Goal: Task Accomplishment & Management: Use online tool/utility

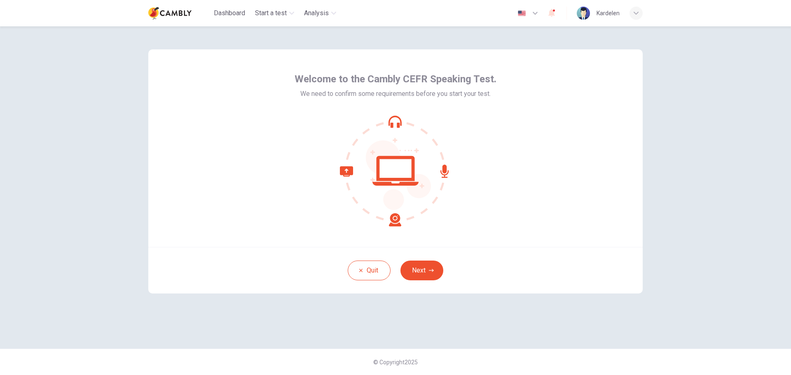
click at [427, 266] on button "Next" at bounding box center [422, 271] width 43 height 20
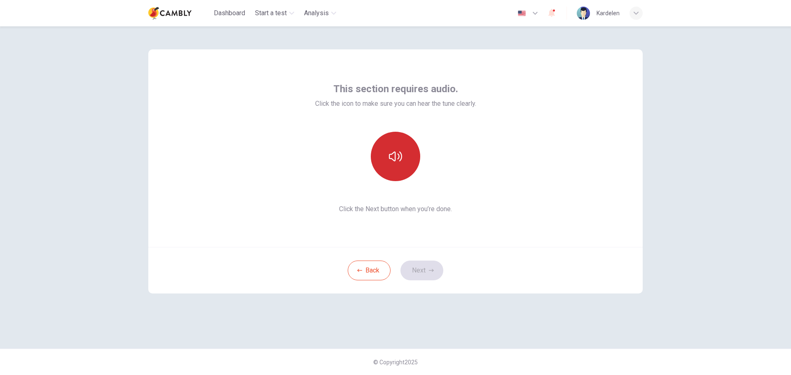
click at [394, 155] on icon "button" at bounding box center [395, 156] width 13 height 13
click at [420, 275] on button "Next" at bounding box center [422, 271] width 43 height 20
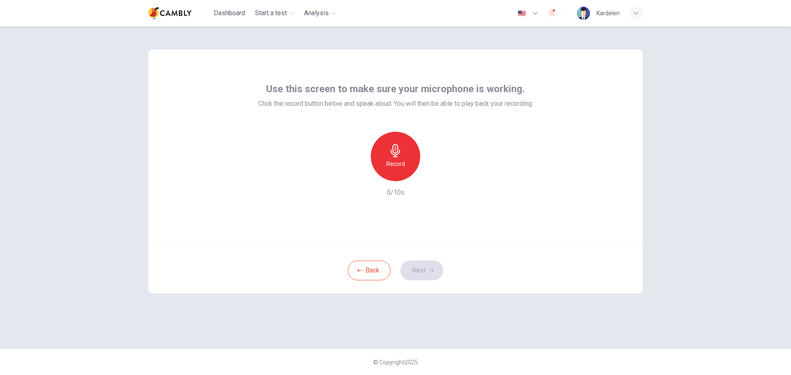
click at [393, 159] on h6 "Record" at bounding box center [396, 164] width 19 height 10
click at [391, 143] on div "Stop" at bounding box center [395, 156] width 49 height 49
click at [425, 268] on button "Next" at bounding box center [422, 271] width 43 height 20
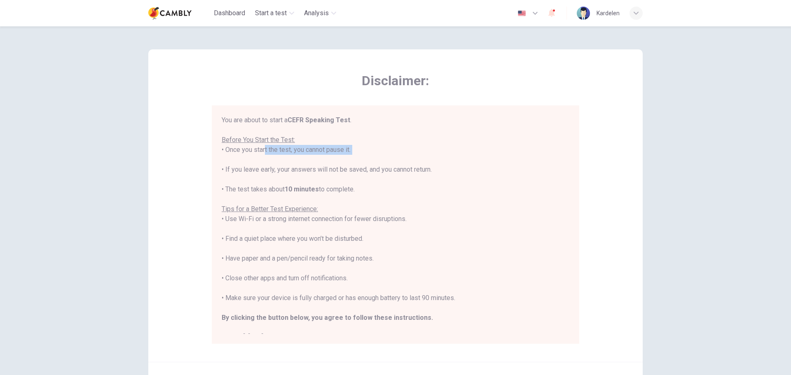
drag, startPoint x: 258, startPoint y: 150, endPoint x: 322, endPoint y: 160, distance: 64.7
click at [322, 160] on div "You are about to start a CEFR Speaking Test . Before You Start the Test: • Once…" at bounding box center [396, 229] width 348 height 228
click at [286, 190] on b "10 minutes" at bounding box center [302, 189] width 34 height 8
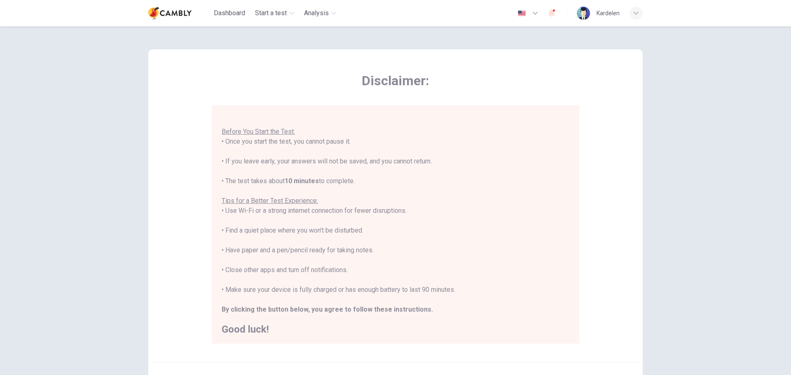
scroll to position [9, 0]
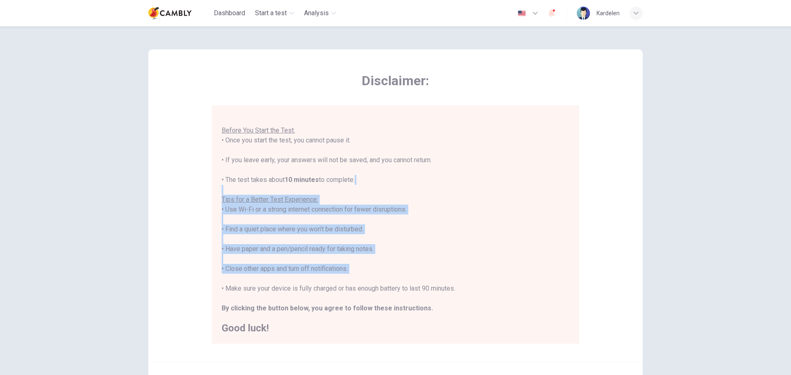
drag, startPoint x: 565, startPoint y: 282, endPoint x: 570, endPoint y: 185, distance: 97.4
click at [570, 185] on div "You are about to start a CEFR Speaking Test . Before You Start the Test: • Once…" at bounding box center [397, 224] width 351 height 219
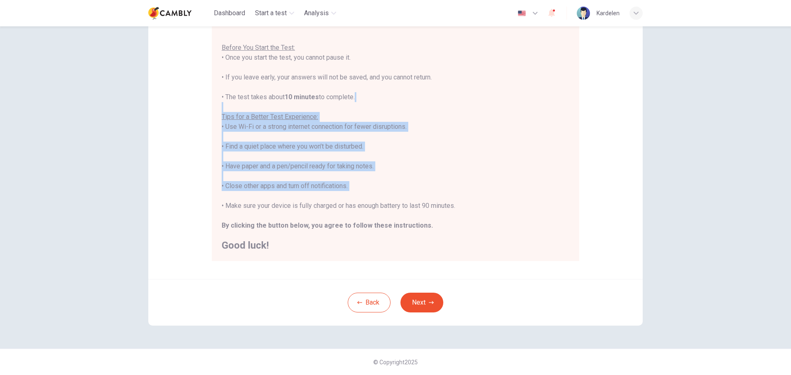
click at [407, 298] on button "Next" at bounding box center [422, 303] width 43 height 20
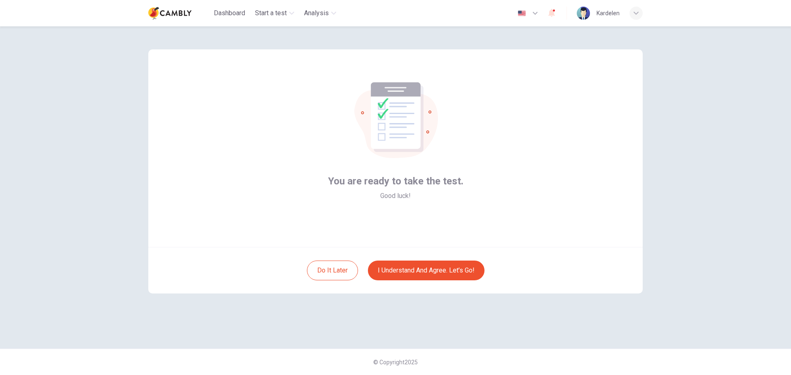
scroll to position [0, 0]
click at [421, 271] on button "I understand and agree. Let’s go!" at bounding box center [426, 271] width 117 height 20
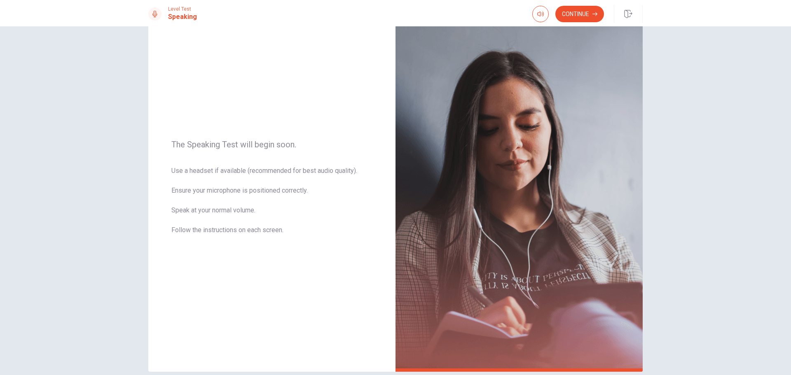
scroll to position [28, 0]
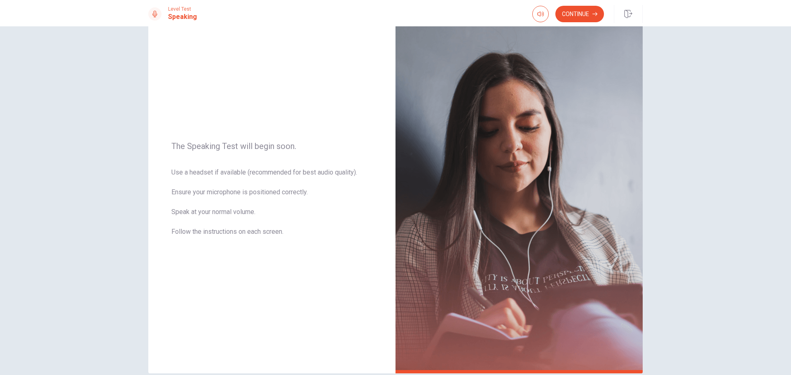
drag, startPoint x: 786, startPoint y: 212, endPoint x: 791, endPoint y: 249, distance: 36.6
click at [791, 272] on div "The Speaking Test will begin soon. Use a headset if available (recommended for …" at bounding box center [395, 200] width 791 height 349
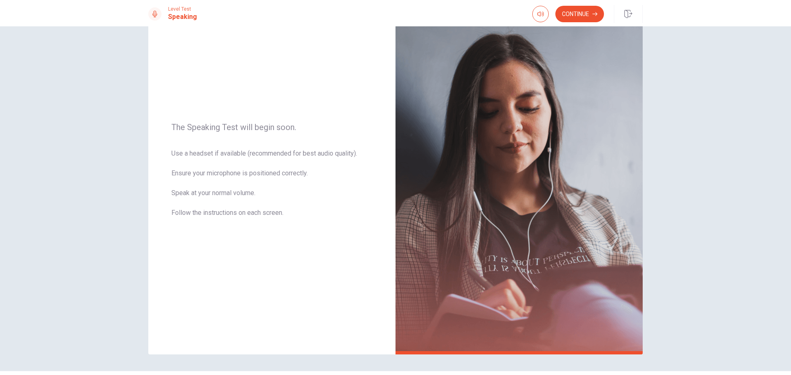
scroll to position [70, 0]
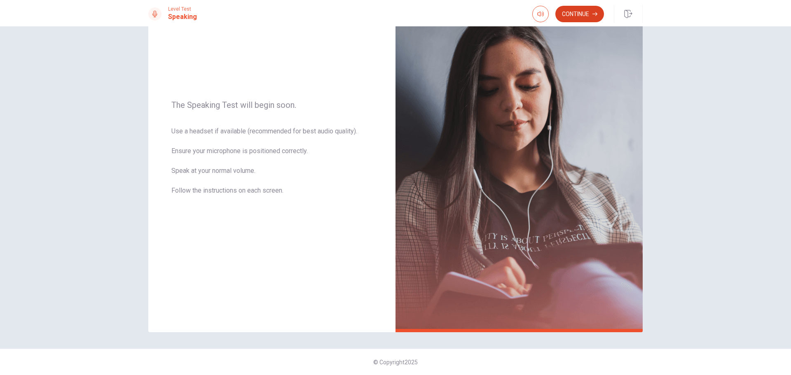
click at [597, 20] on button "Continue" at bounding box center [580, 14] width 49 height 16
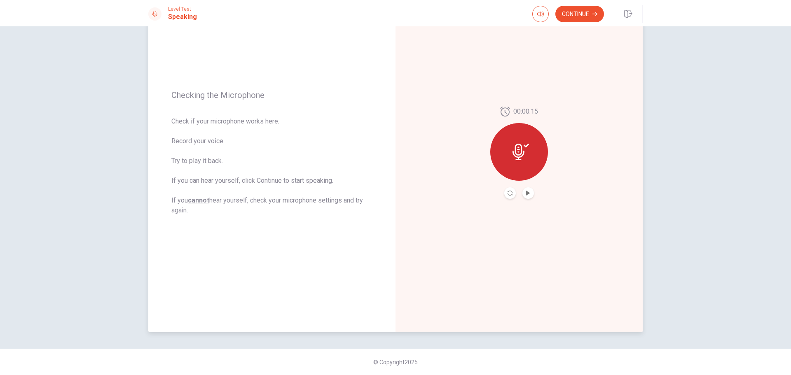
click at [517, 162] on div at bounding box center [519, 152] width 58 height 58
click at [526, 191] on icon "Play Audio" at bounding box center [528, 193] width 4 height 5
click at [580, 14] on button "Continue" at bounding box center [580, 14] width 49 height 16
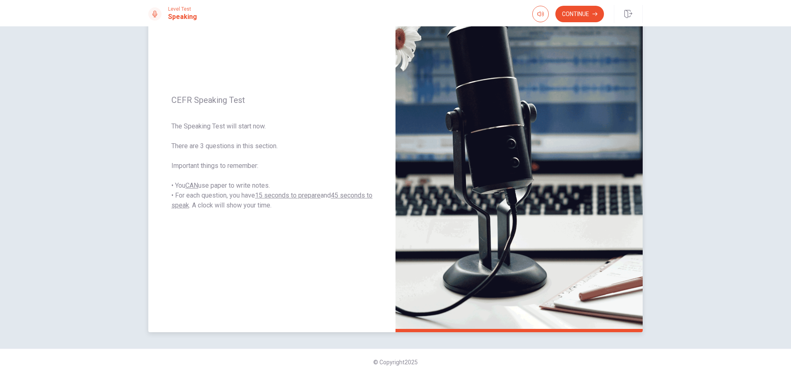
drag, startPoint x: 201, startPoint y: 196, endPoint x: 272, endPoint y: 200, distance: 71.0
click at [272, 200] on span "The Speaking Test will start now. There are 3 questions in this section. Import…" at bounding box center [271, 166] width 201 height 89
drag, startPoint x: 271, startPoint y: 195, endPoint x: 314, endPoint y: 199, distance: 43.4
click at [314, 199] on u "15 seconds to prepare" at bounding box center [288, 196] width 66 height 8
click at [576, 17] on button "Continue" at bounding box center [580, 14] width 49 height 16
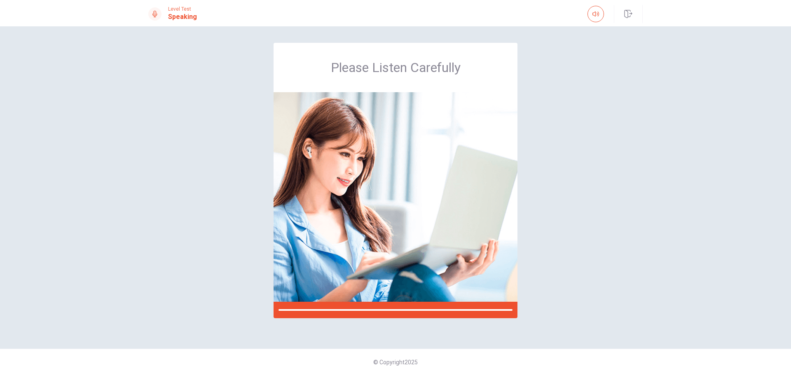
scroll to position [0, 0]
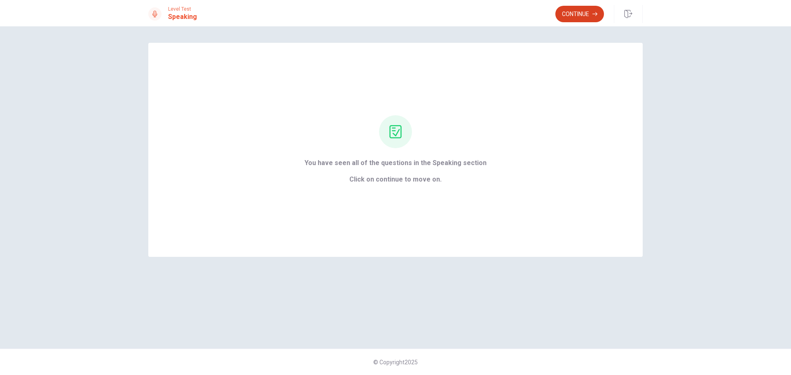
click at [576, 8] on button "Continue" at bounding box center [580, 14] width 49 height 16
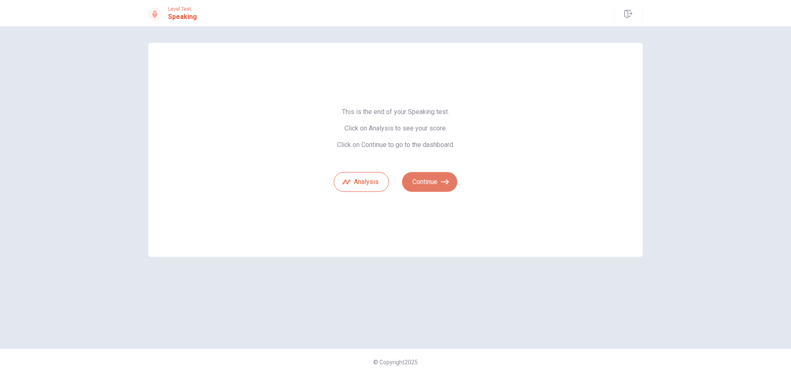
click at [432, 178] on button "Continue" at bounding box center [429, 182] width 55 height 20
